Goal: Information Seeking & Learning: Learn about a topic

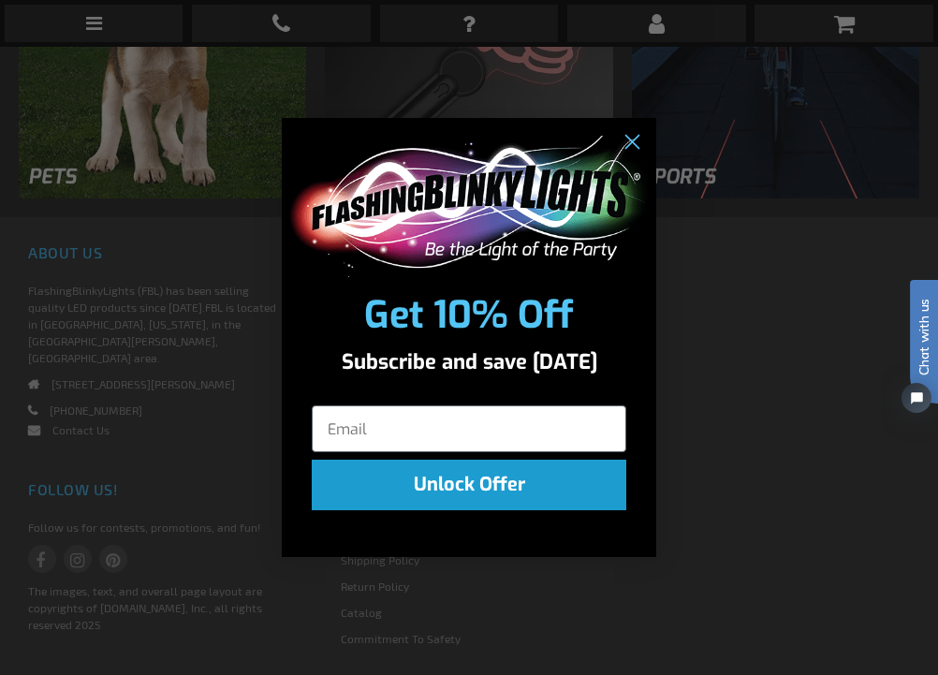
drag, startPoint x: 943, startPoint y: 109, endPoint x: 913, endPoint y: 547, distance: 439.0
click at [634, 140] on icon "Close dialog" at bounding box center [631, 143] width 13 height 13
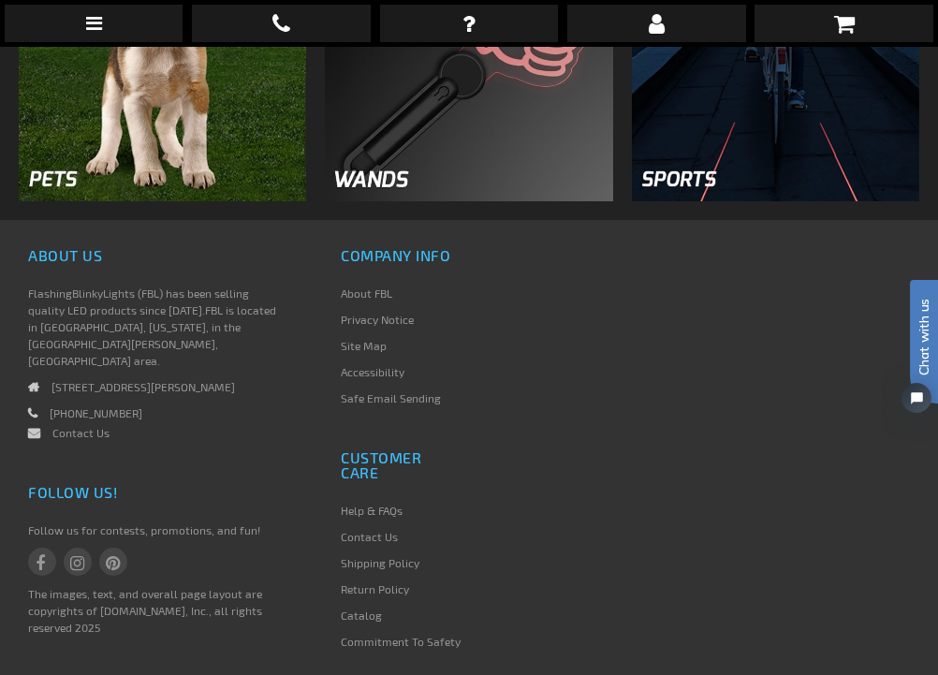
click at [372, 294] on link "About FBL" at bounding box center [366, 292] width 51 height 13
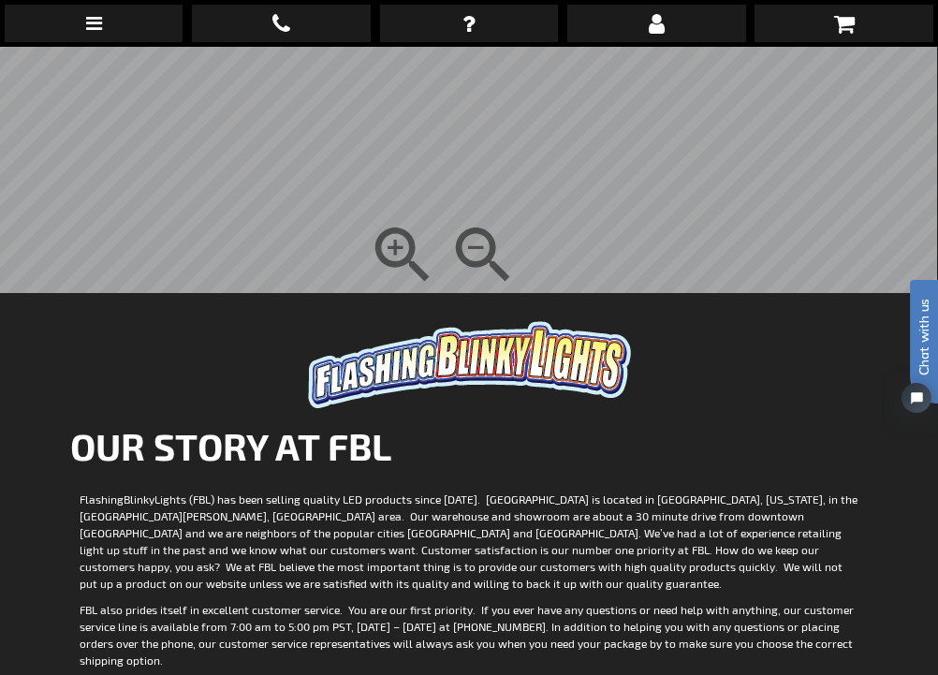
scroll to position [535, 0]
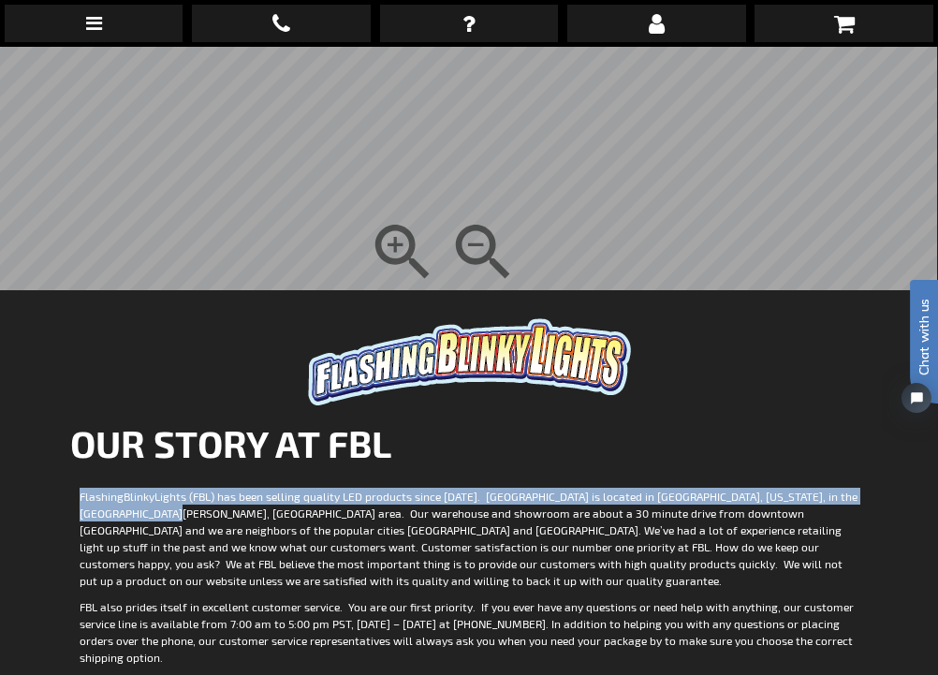
drag, startPoint x: 152, startPoint y: 516, endPoint x: 80, endPoint y: 498, distance: 73.3
click at [80, 498] on p "FlashingBlinkyLights (FBL) has been selling quality LED products since [DATE]. …" at bounding box center [469, 538] width 779 height 101
copy p "FlashingBlinkyLights (FBL) has been selling quality LED products since [DATE]. …"
